Goal: Information Seeking & Learning: Understand process/instructions

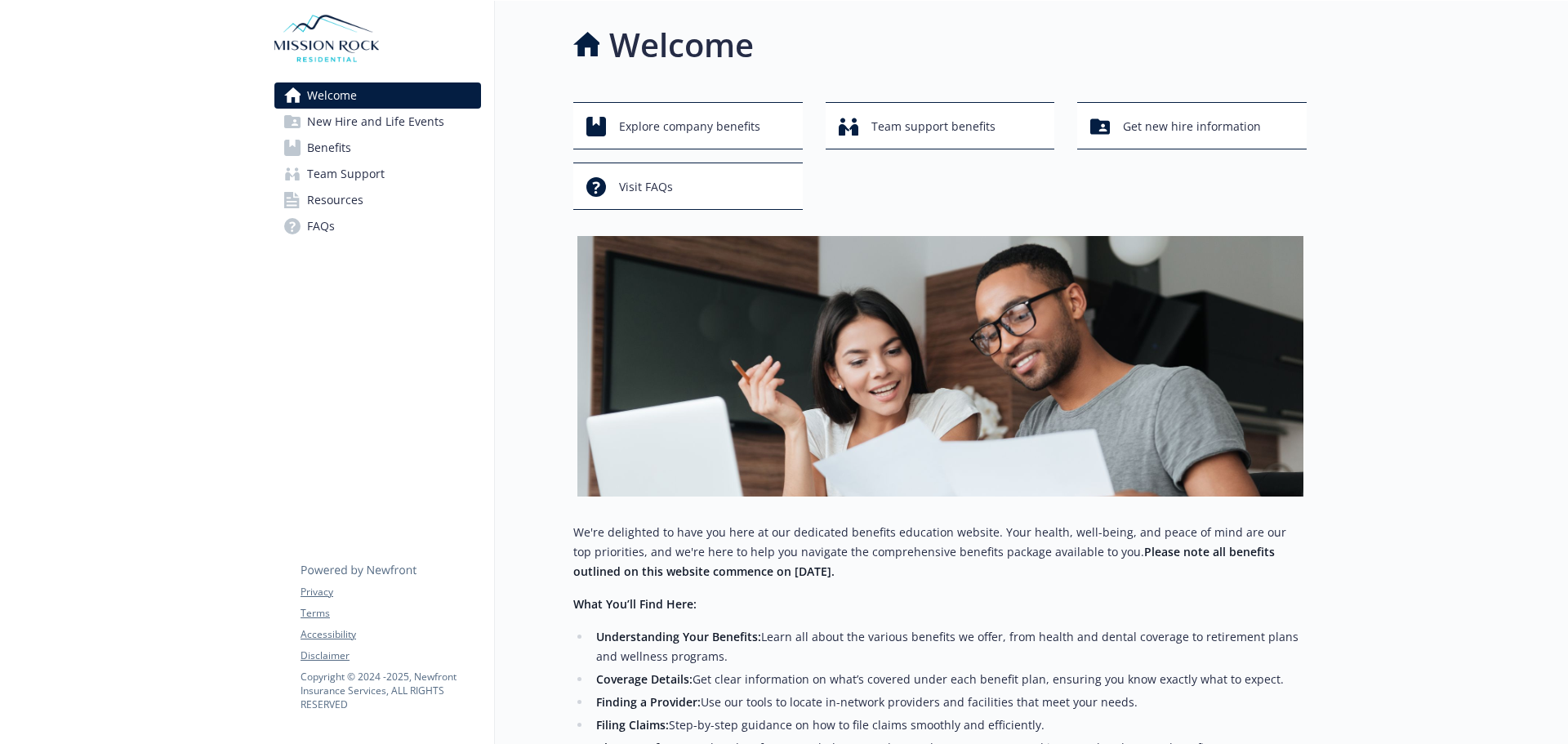
click at [409, 118] on span "New Hire and Life Events" at bounding box center [376, 122] width 137 height 26
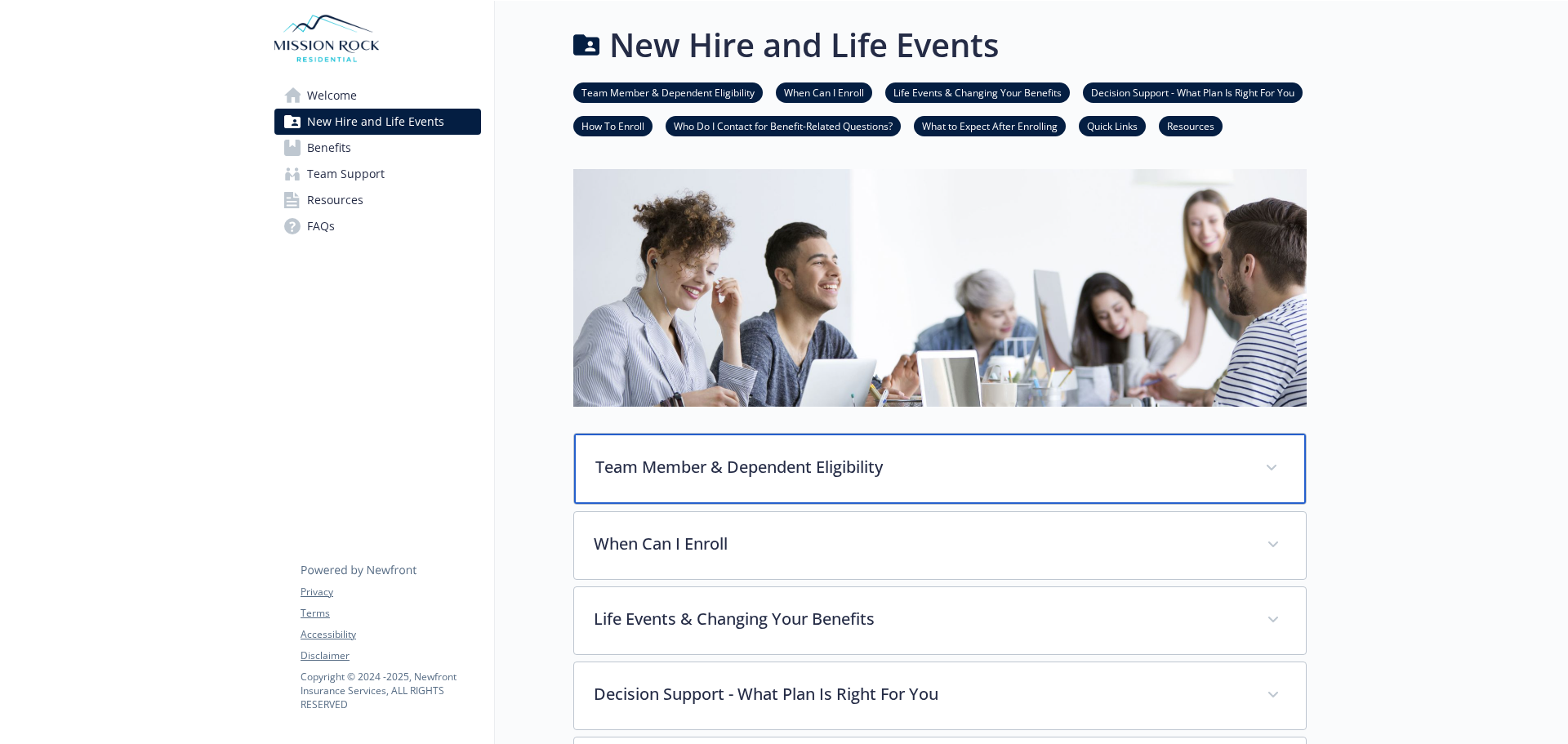
click at [728, 472] on p "Team Member & Dependent Eligibility" at bounding box center [920, 467] width 650 height 25
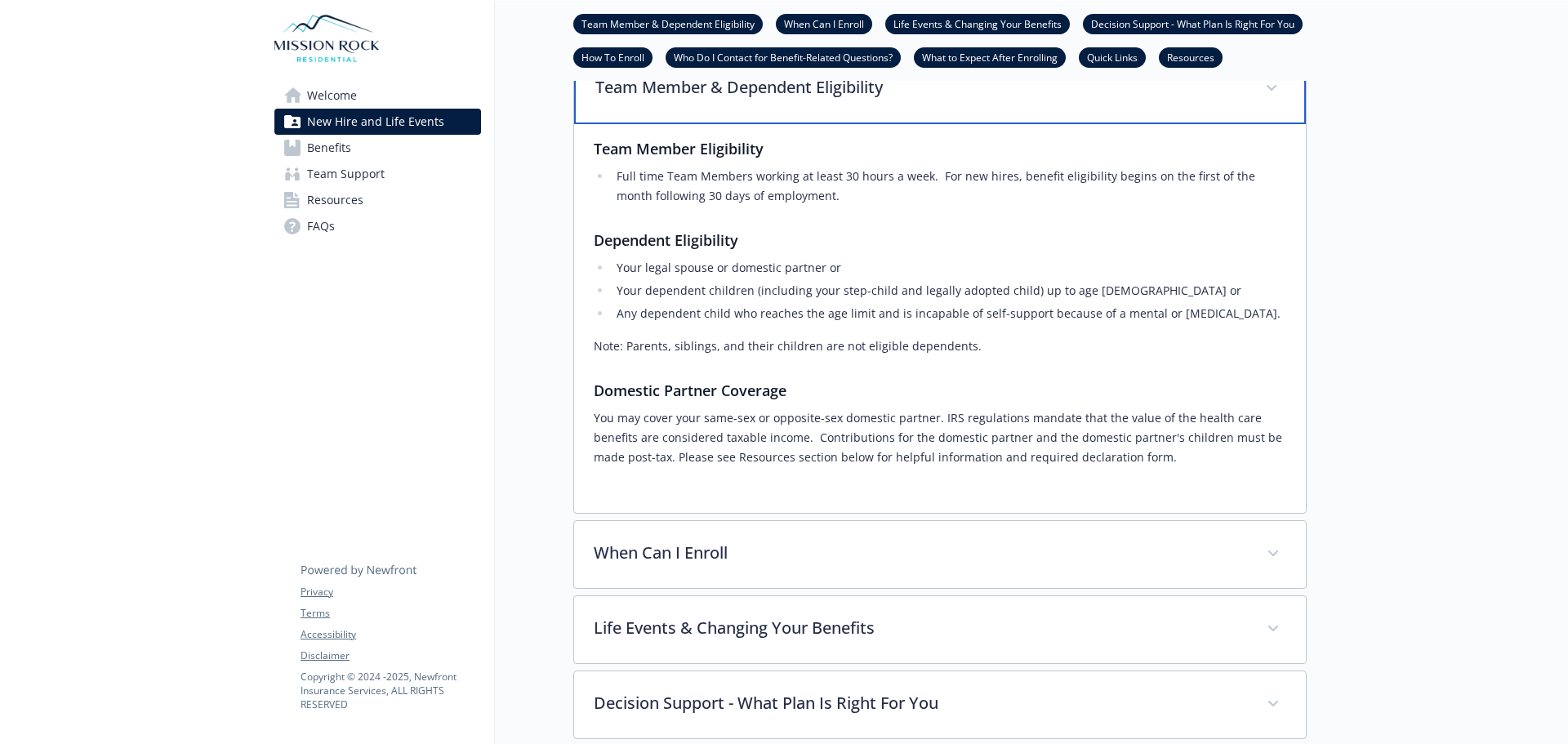
scroll to position [409, 0]
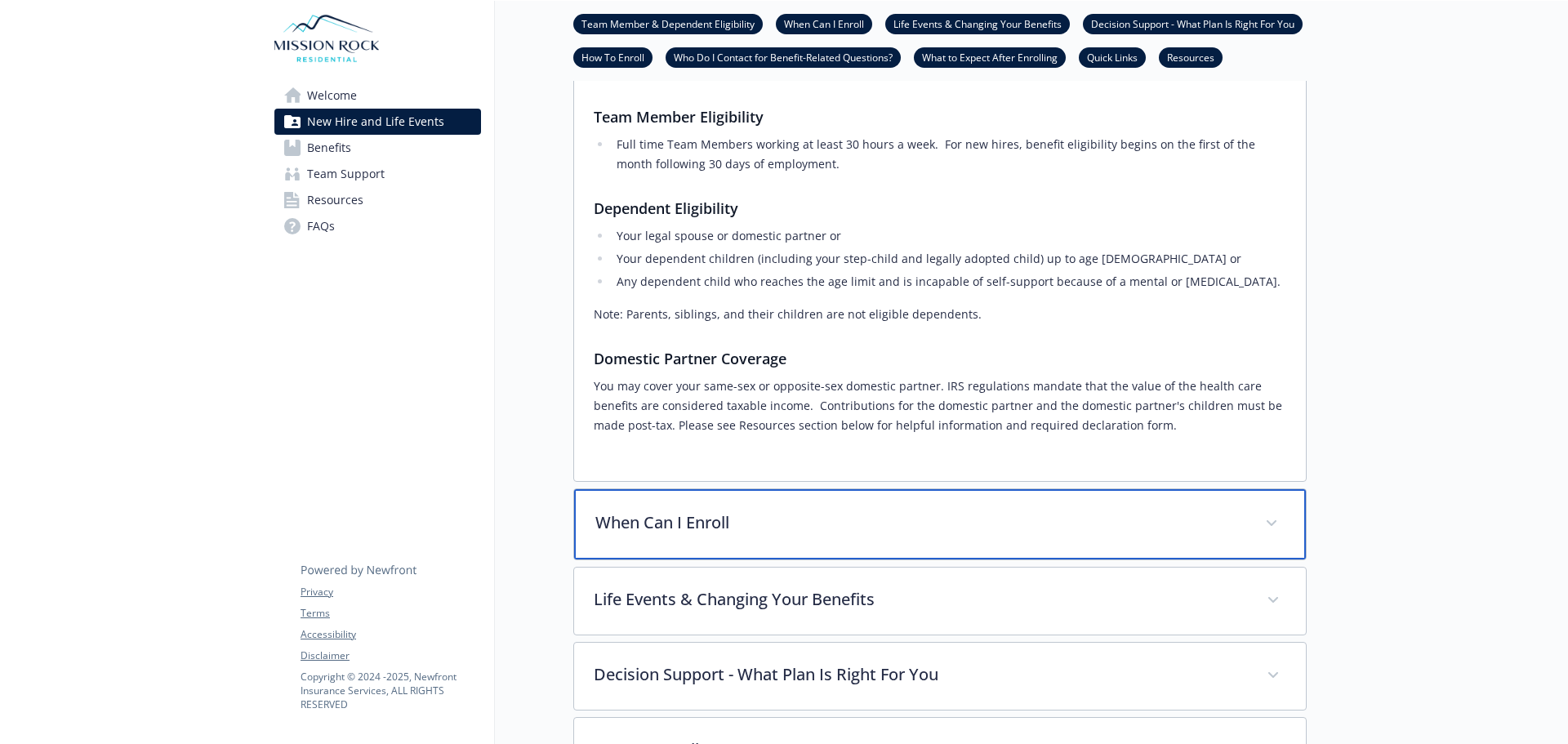
click at [730, 529] on p "When Can I Enroll" at bounding box center [920, 523] width 650 height 25
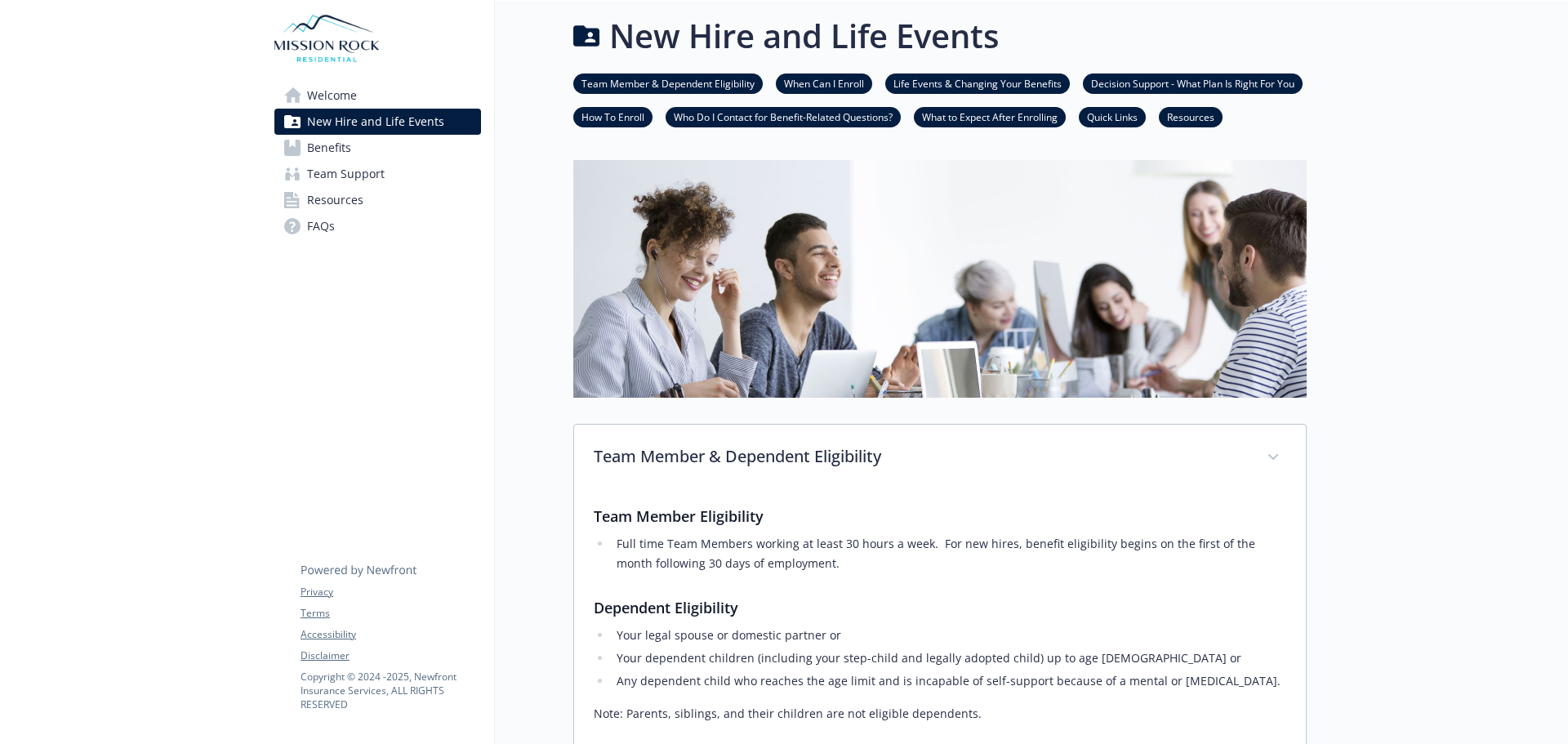
scroll to position [0, 0]
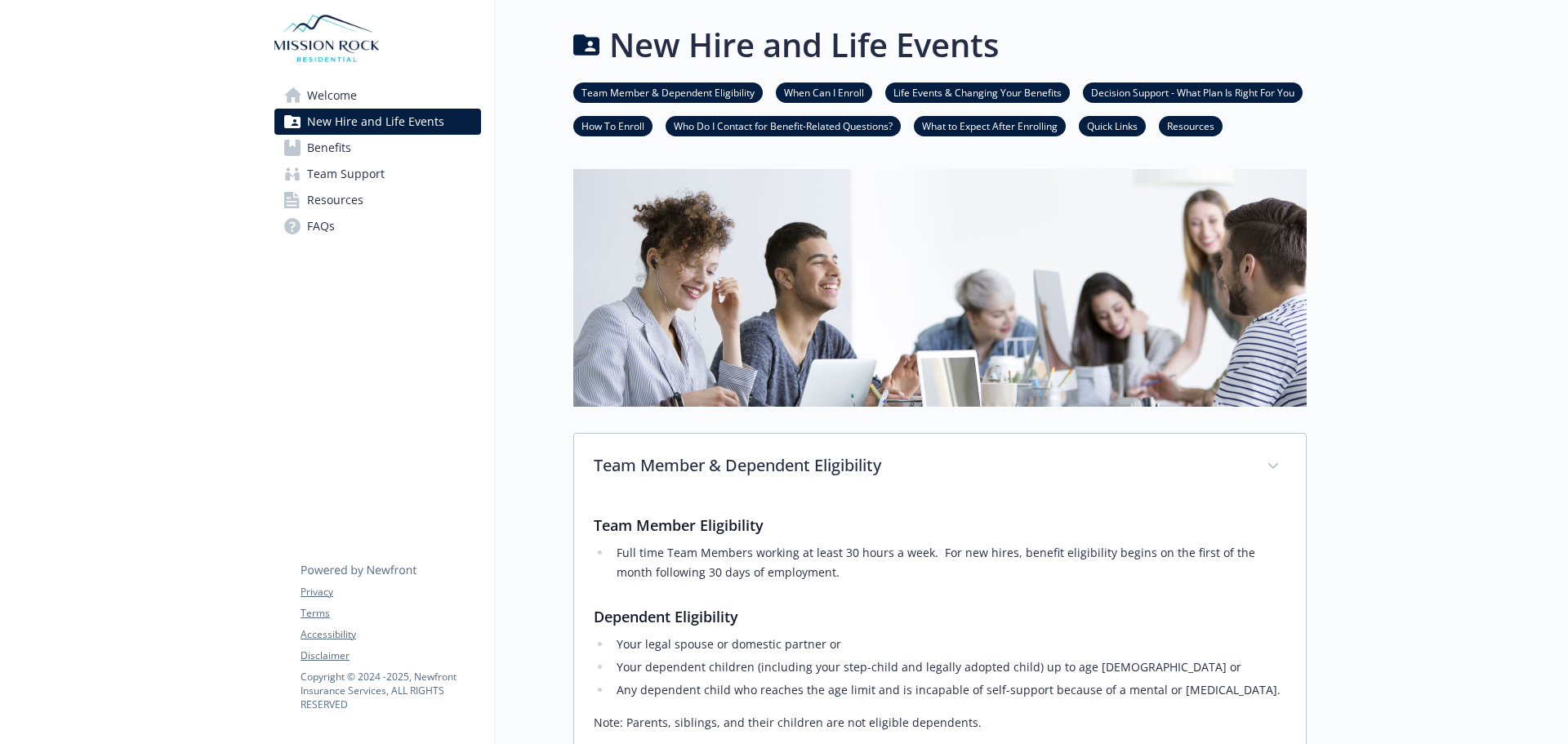
click at [615, 132] on link "How To Enroll" at bounding box center [613, 125] width 80 height 16
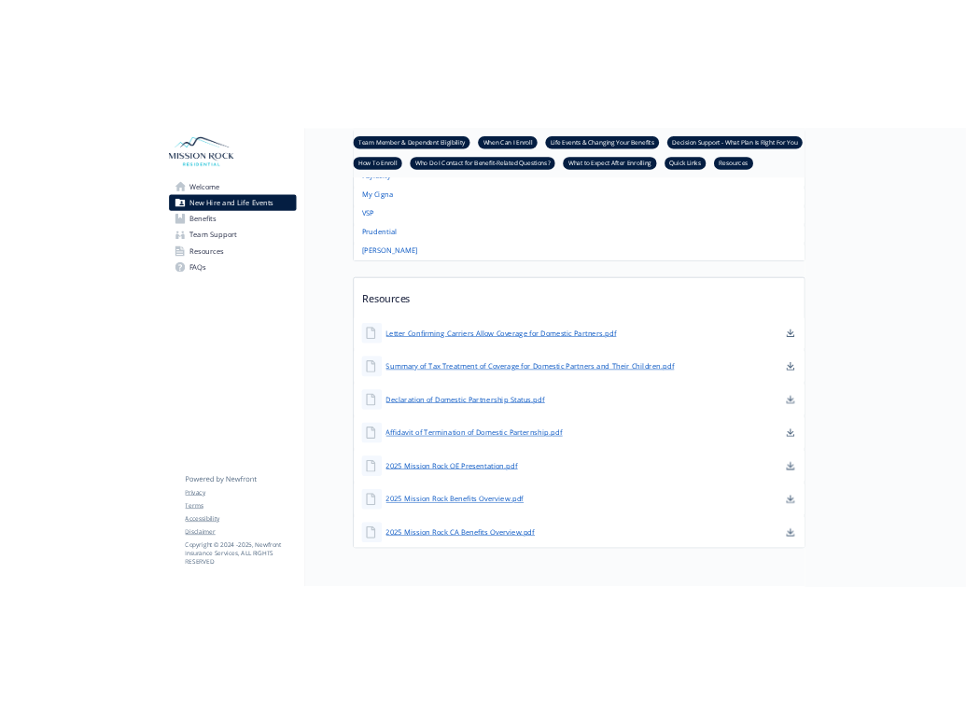
scroll to position [1807, 14]
